Goal: Transaction & Acquisition: Book appointment/travel/reservation

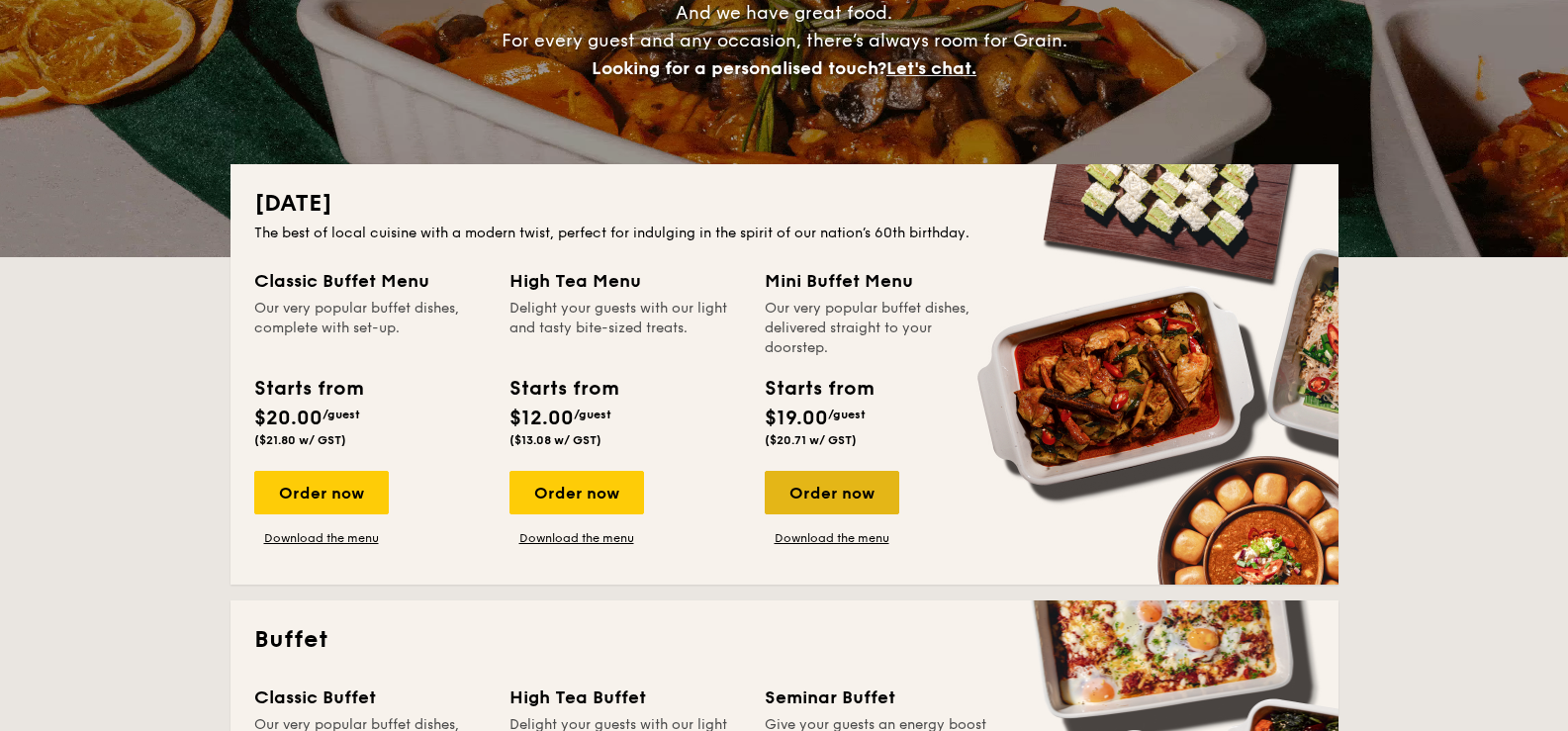
click at [861, 487] on div "Order now" at bounding box center [831, 493] width 135 height 44
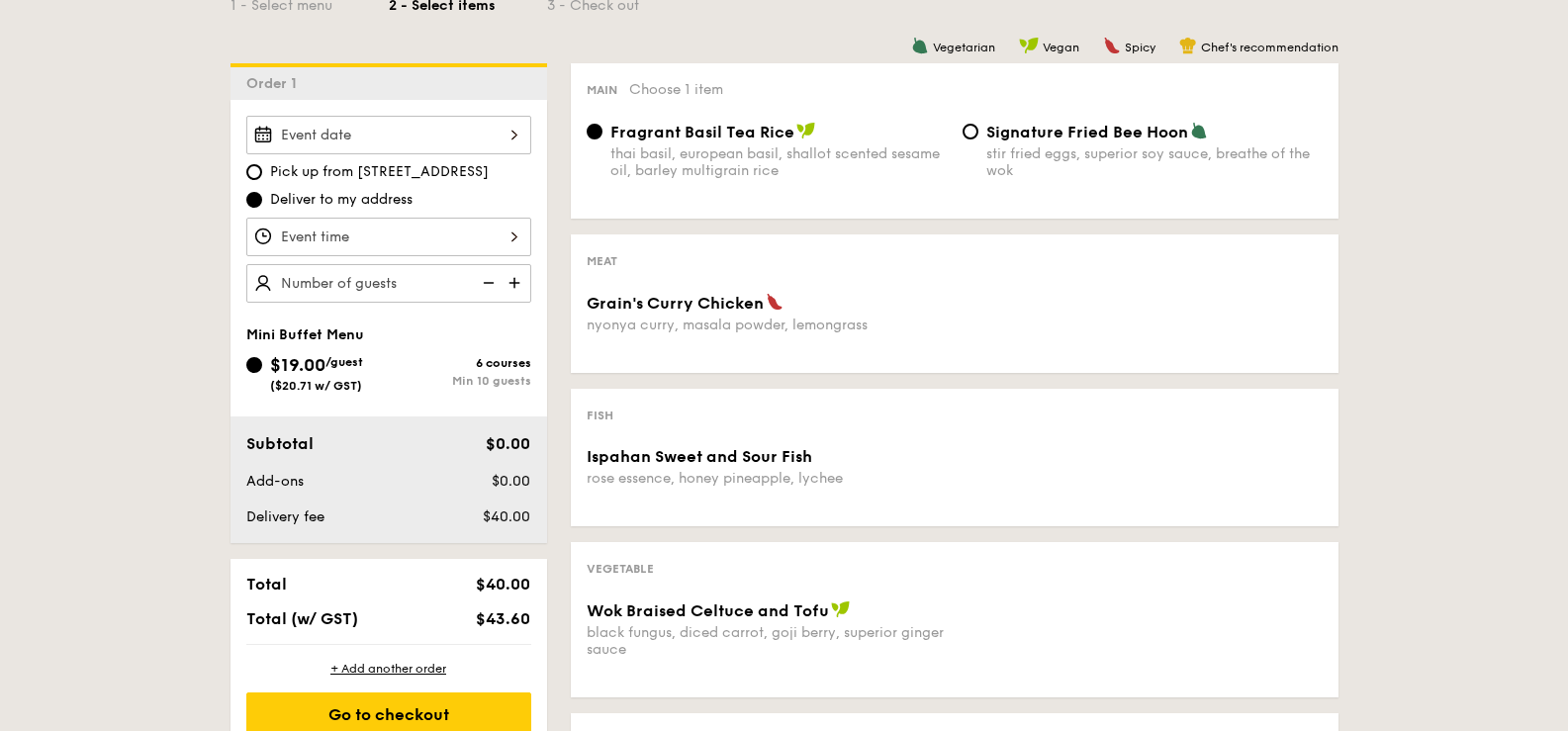
scroll to position [396, 0]
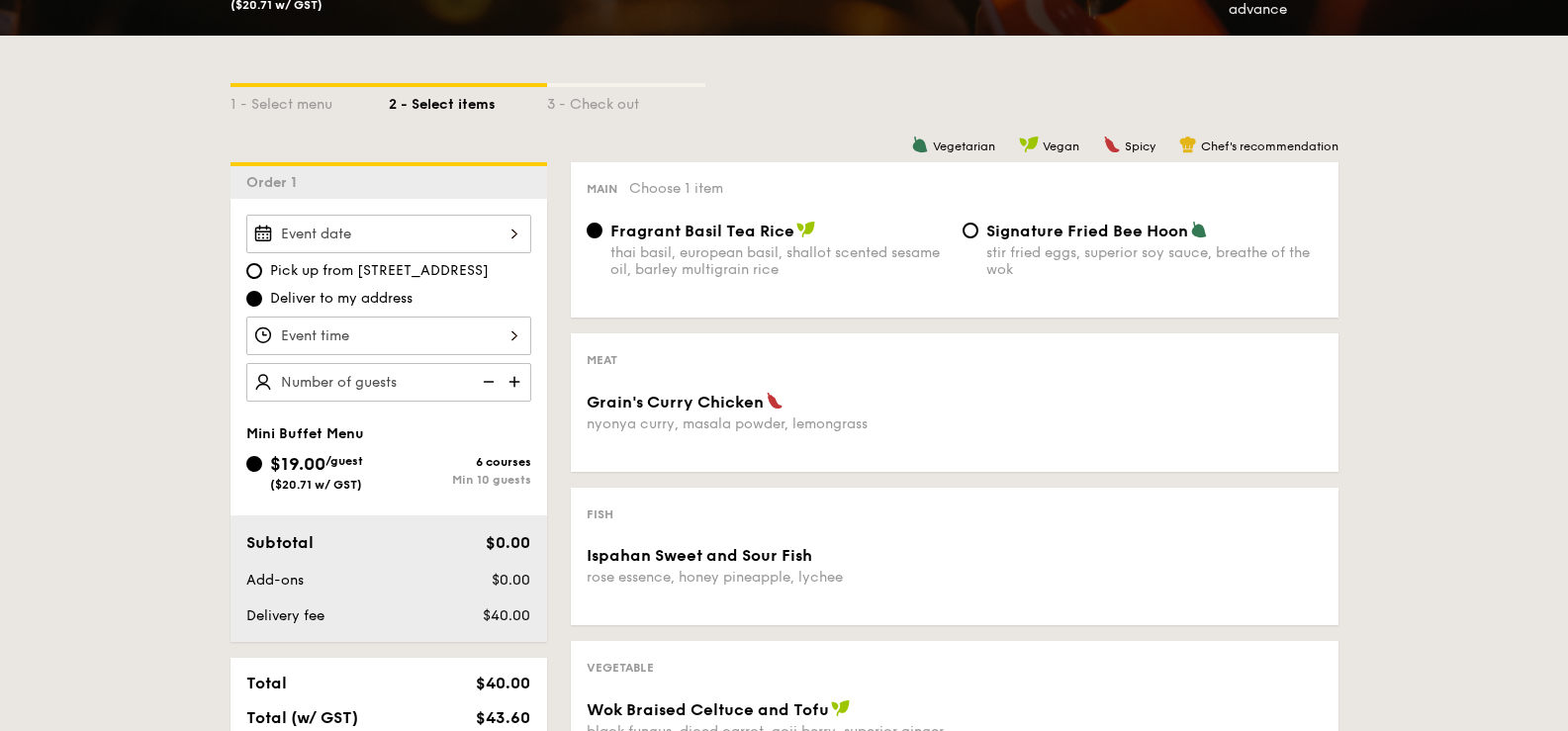
click at [417, 228] on div at bounding box center [389, 233] width 285 height 39
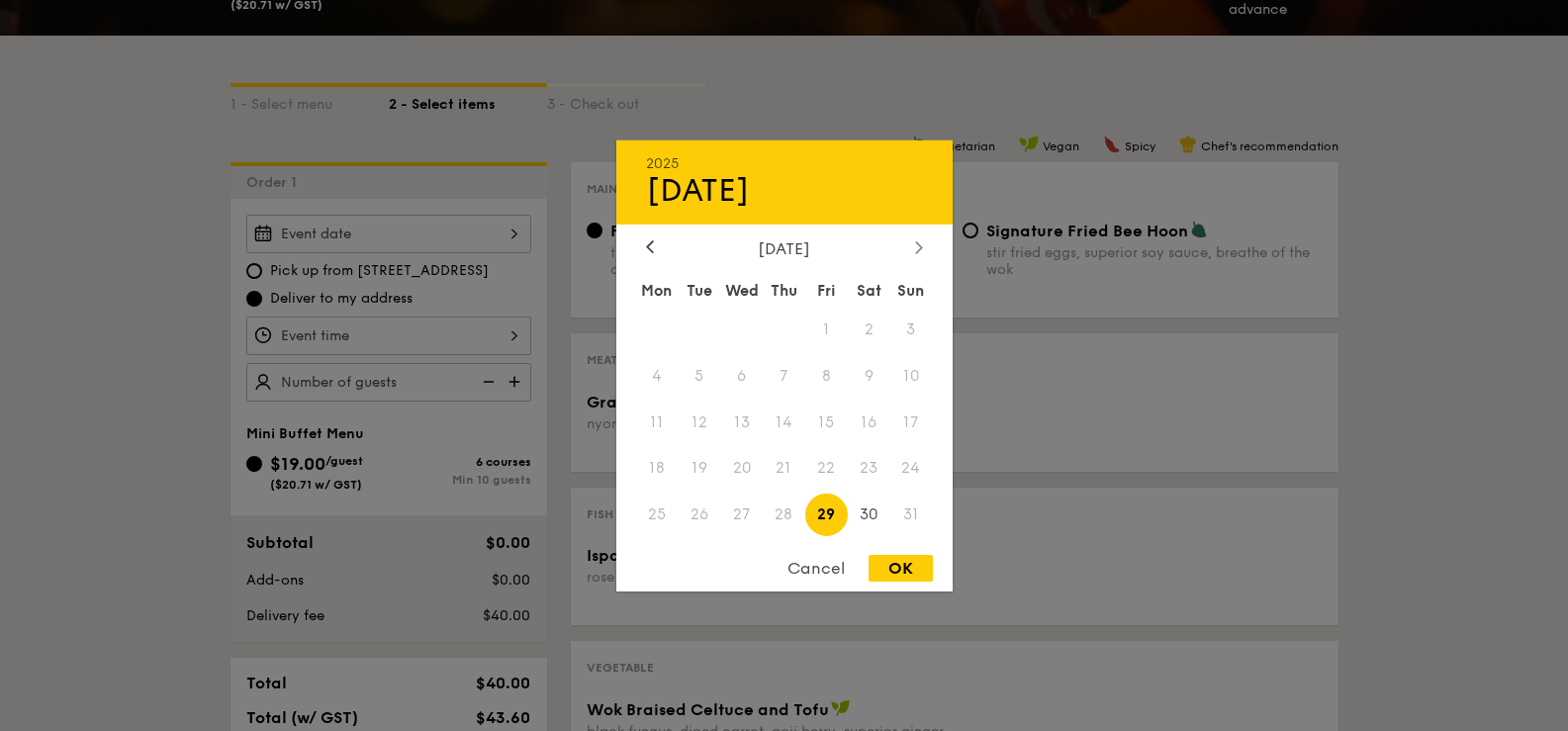
click at [910, 240] on div at bounding box center [919, 247] width 18 height 19
click at [911, 239] on div at bounding box center [919, 247] width 18 height 19
click at [913, 242] on div at bounding box center [919, 247] width 18 height 19
click at [656, 232] on div "2025 Aug [DATE] Tue Wed Thu Fri Sat Sun 1 2 3 4 5 6 7 8 9 10 11 12 13 14 15 16 …" at bounding box center [784, 365] width 336 height 451
click at [653, 243] on icon at bounding box center [650, 246] width 8 height 13
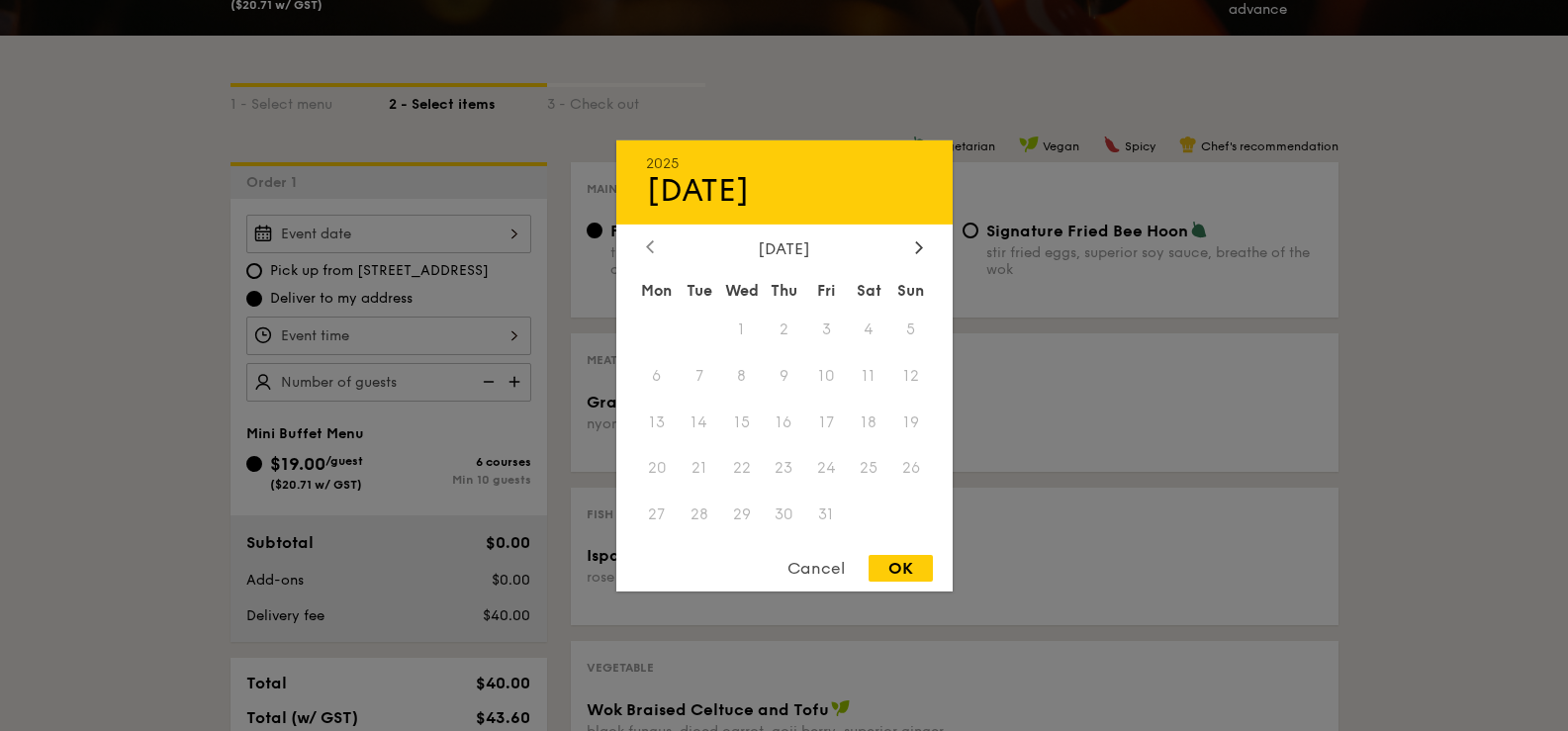
click at [653, 246] on icon at bounding box center [650, 246] width 8 height 13
click at [829, 331] on span "5" at bounding box center [826, 329] width 43 height 43
click at [906, 252] on div "[DATE]" at bounding box center [784, 247] width 277 height 19
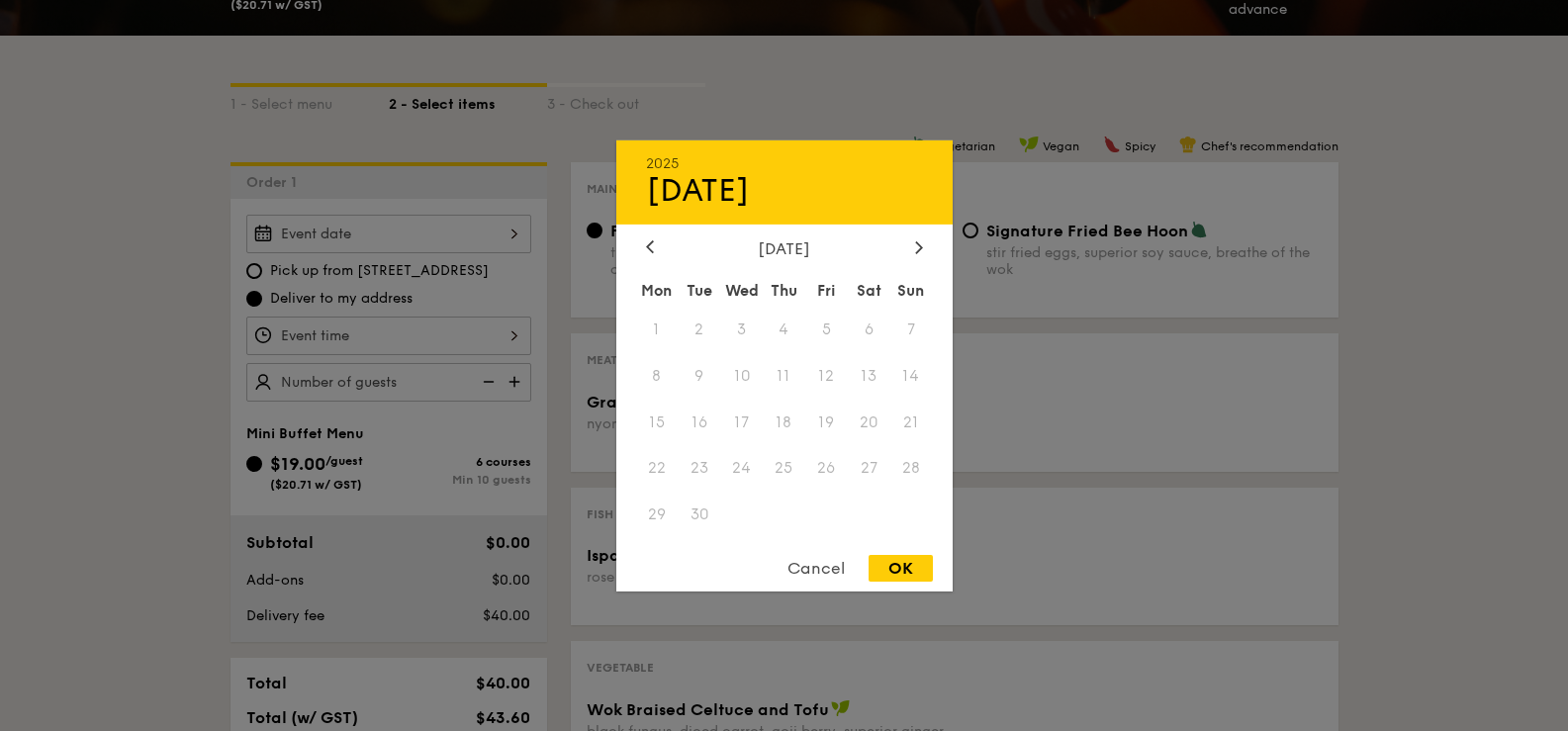
click at [906, 252] on div "[DATE]" at bounding box center [784, 247] width 277 height 19
click at [917, 247] on icon at bounding box center [919, 246] width 8 height 13
click at [805, 567] on div "Cancel" at bounding box center [815, 568] width 97 height 27
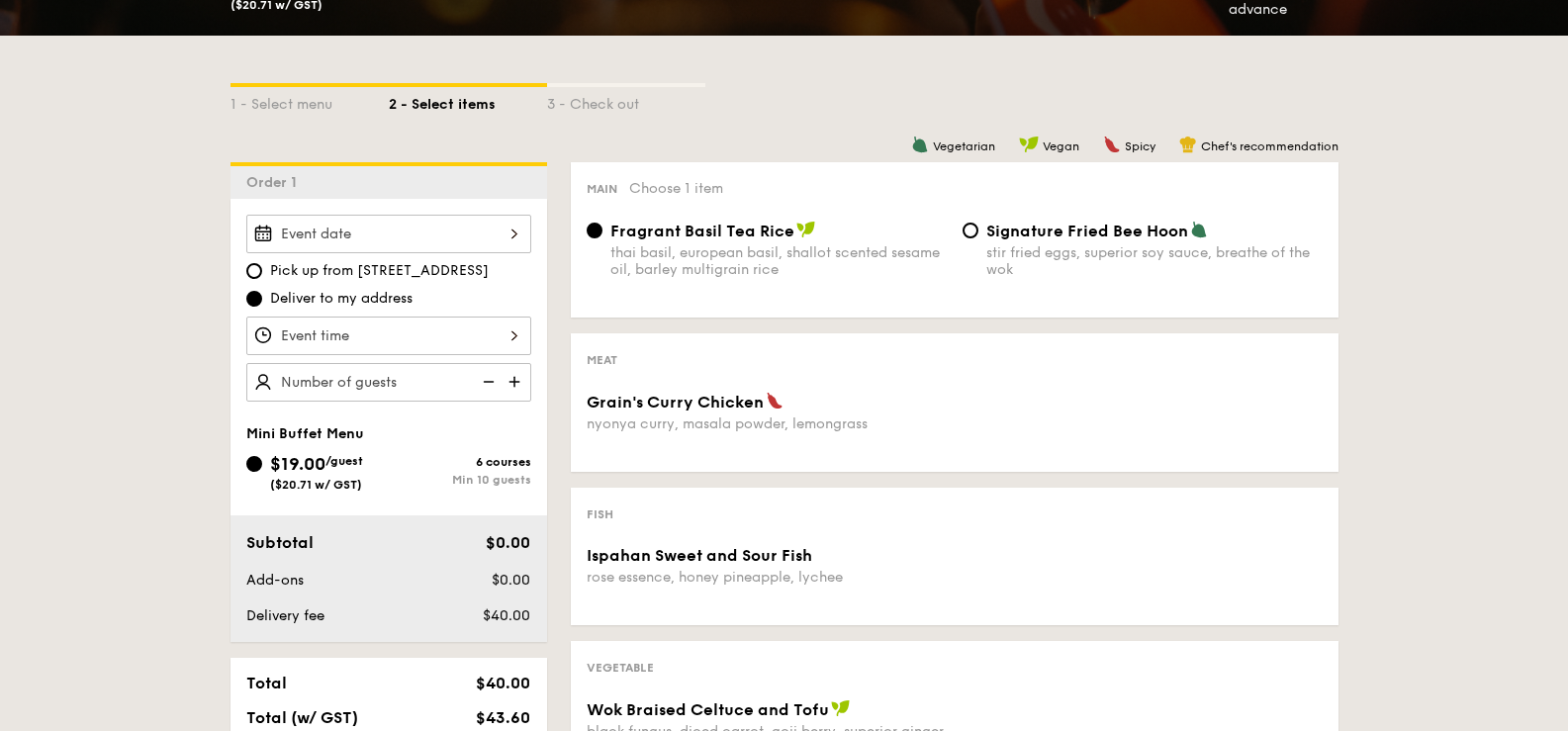
click at [514, 385] on img at bounding box center [516, 382] width 30 height 38
click at [490, 384] on img at bounding box center [486, 382] width 30 height 38
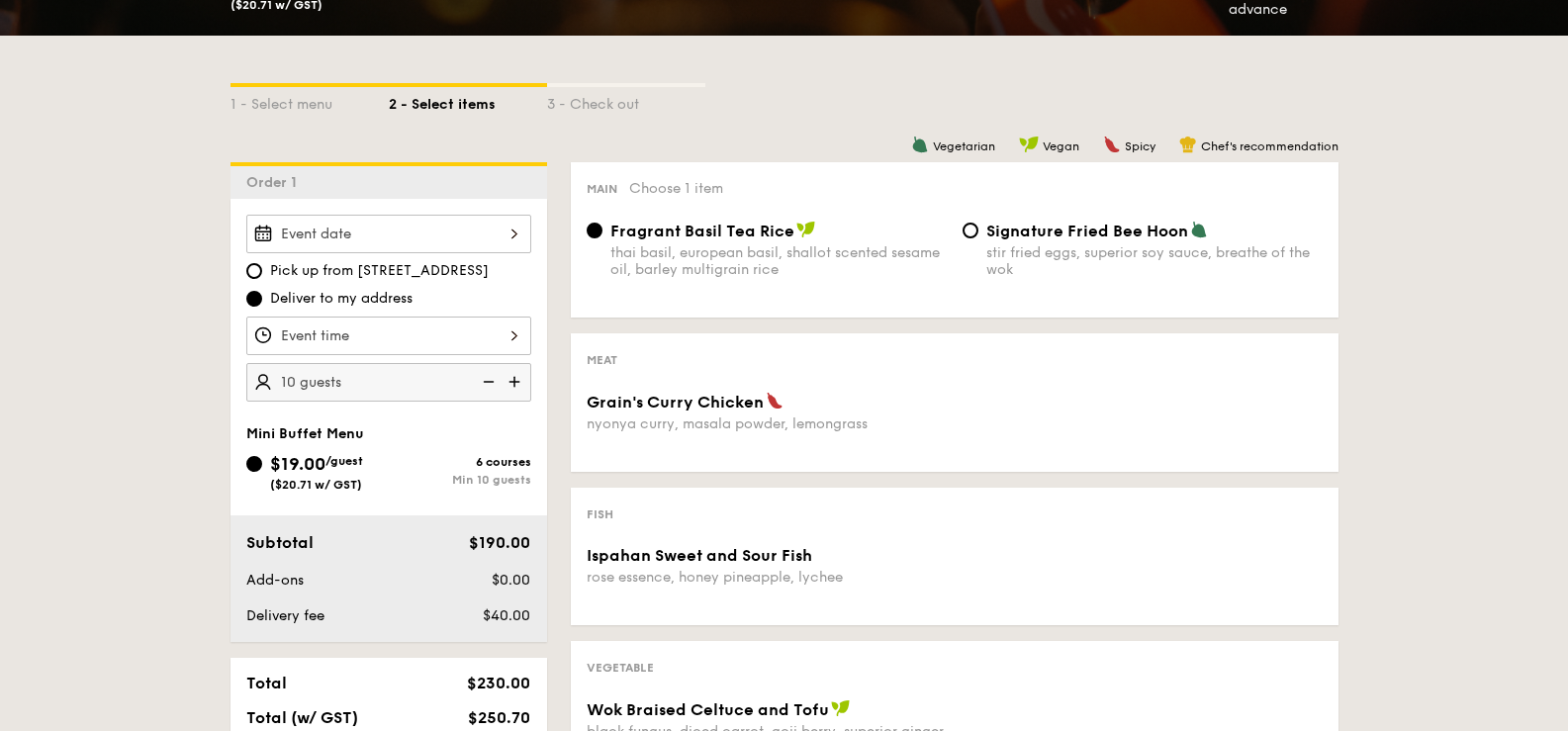
click at [518, 384] on img at bounding box center [516, 382] width 30 height 38
type input "15 guests"
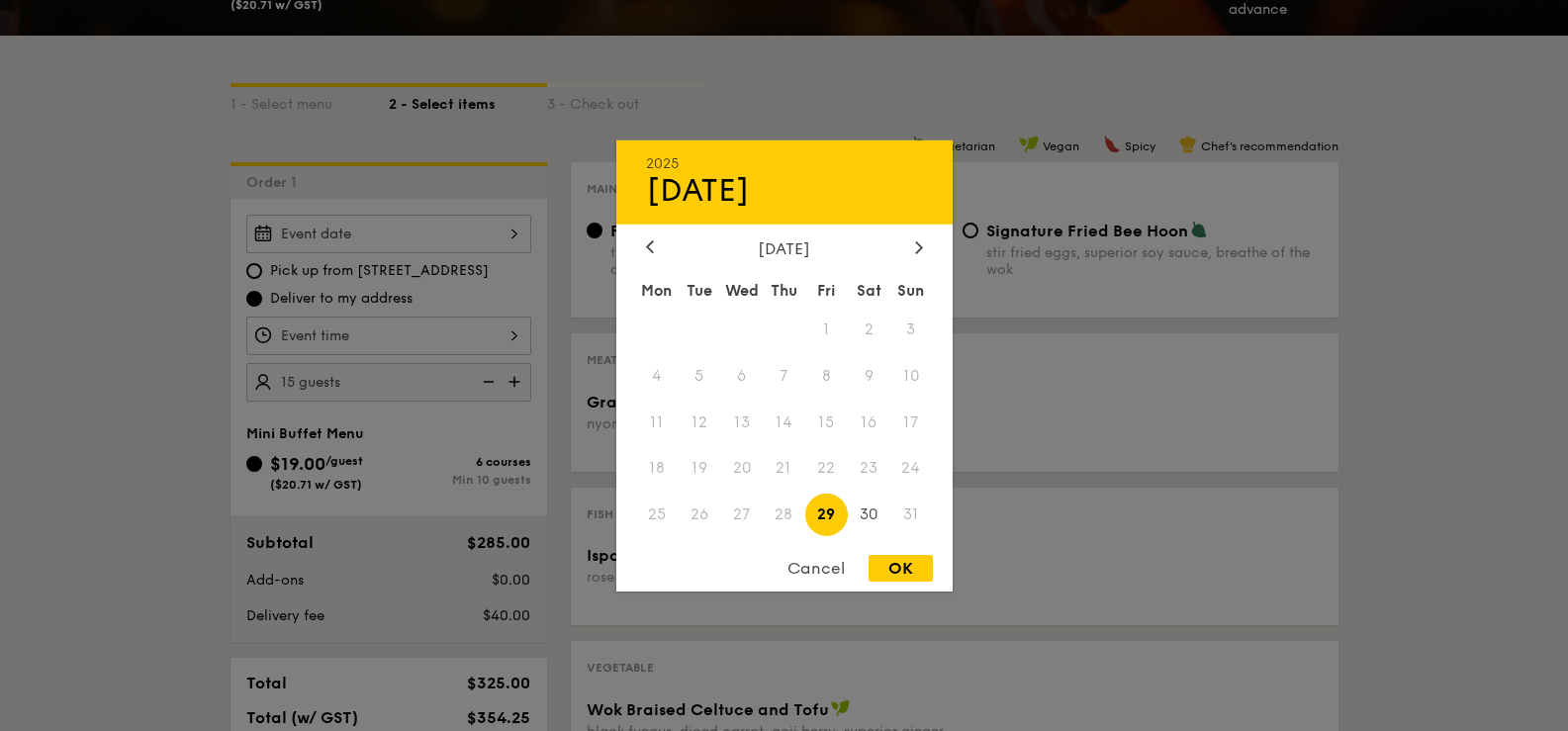
click at [490, 235] on div "2025 Aug [DATE] Tue Wed Thu Fri Sat Sun 1 2 3 4 5 6 7 8 9 10 11 12 13 14 15 16 …" at bounding box center [389, 233] width 285 height 39
click at [915, 245] on icon at bounding box center [919, 246] width 8 height 13
click at [816, 565] on div "Cancel" at bounding box center [815, 568] width 97 height 27
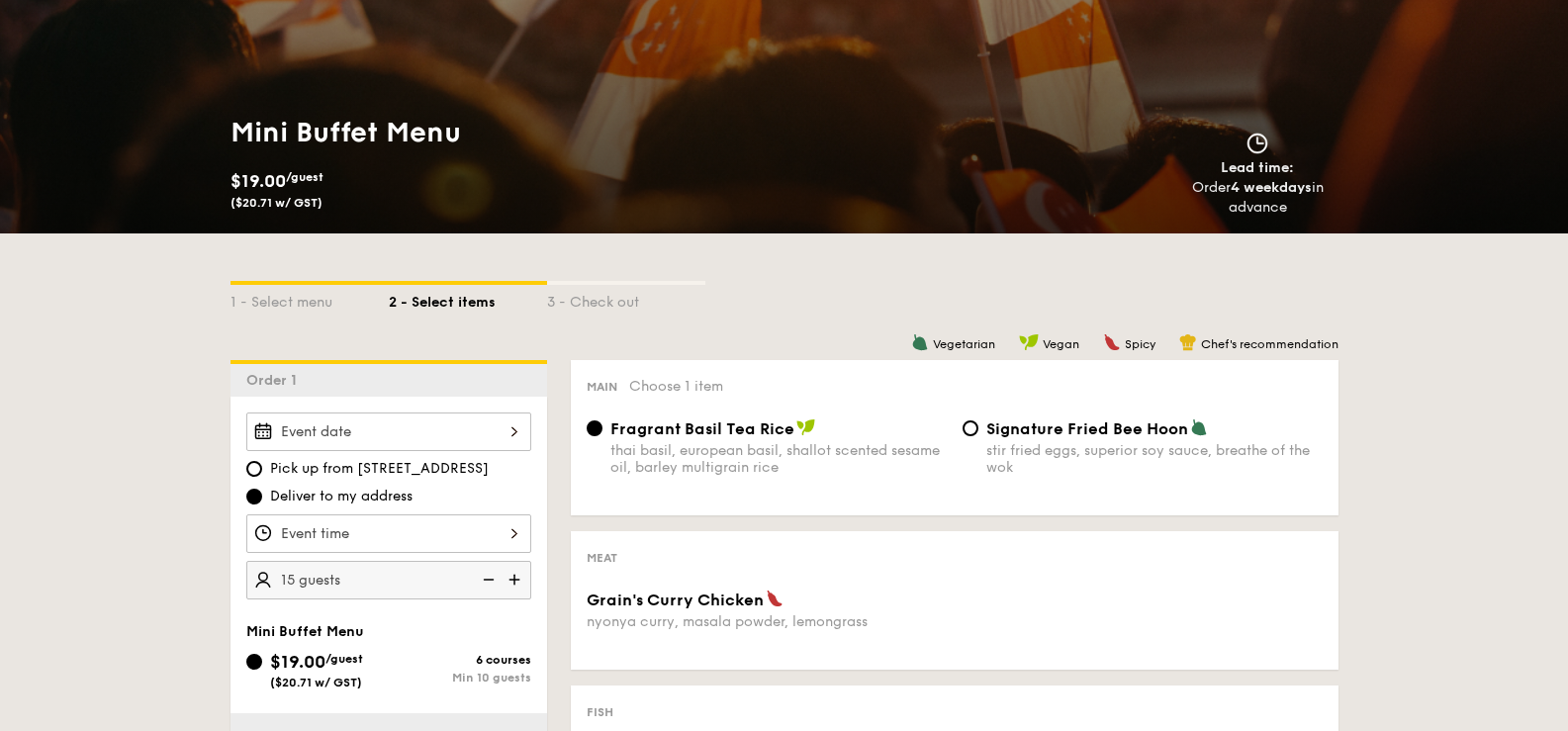
scroll to position [0, 0]
